Goal: Task Accomplishment & Management: Manage account settings

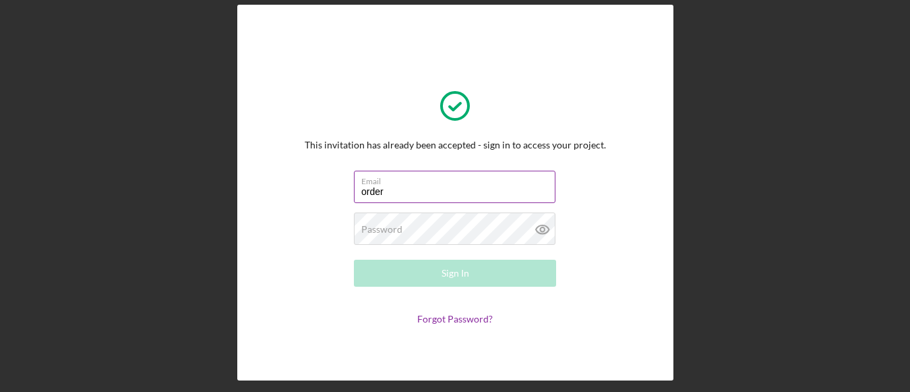
type input "[EMAIL_ADDRESS][DOMAIN_NAME]"
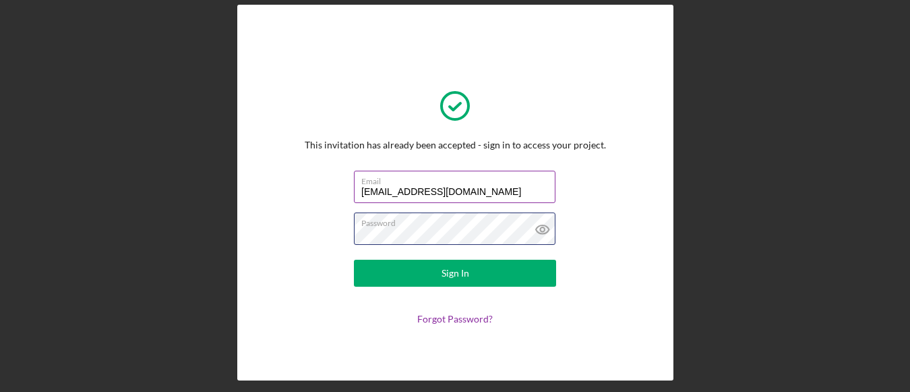
click at [354, 260] on button "Sign In" at bounding box center [455, 273] width 202 height 27
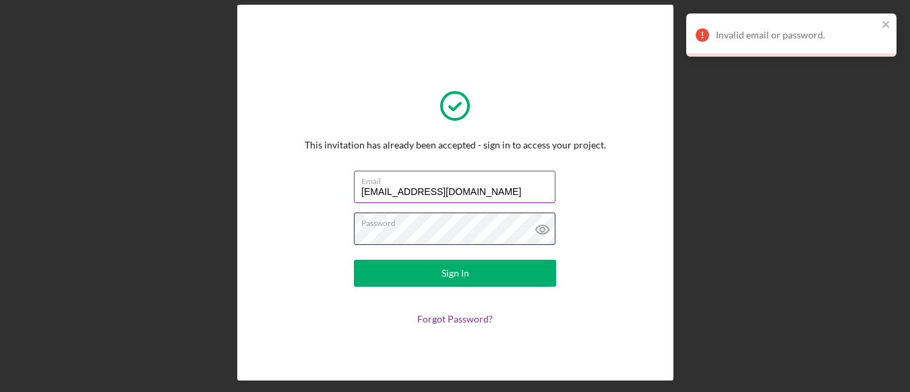
click at [354, 260] on button "Sign In" at bounding box center [455, 273] width 202 height 27
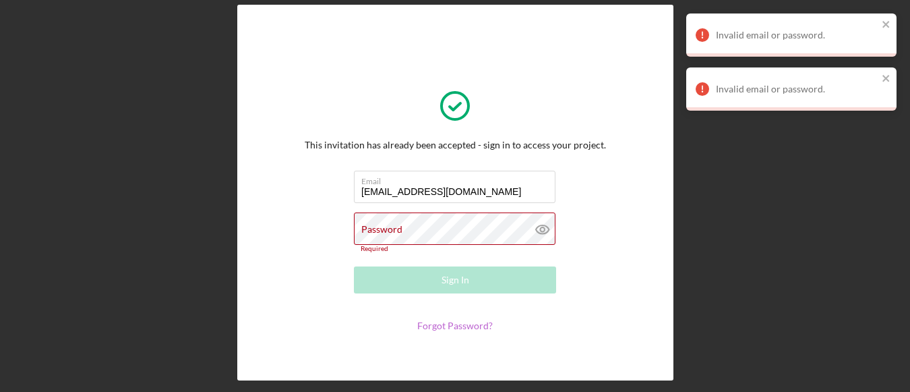
click at [471, 330] on link "Forgot Password?" at bounding box center [455, 325] width 76 height 11
